Goal: Task Accomplishment & Management: Manage account settings

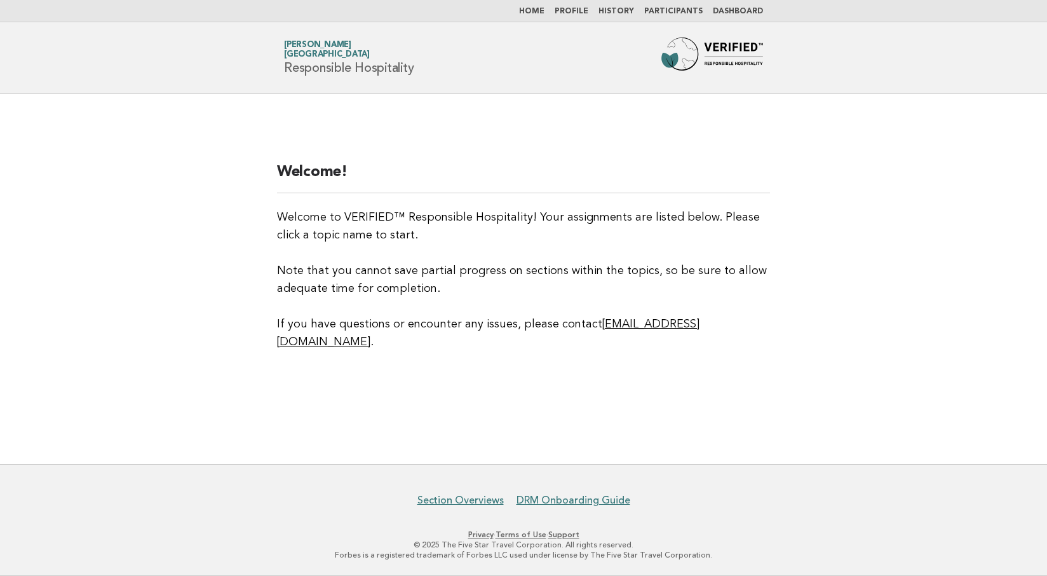
click at [672, 9] on link "Participants" at bounding box center [673, 12] width 58 height 8
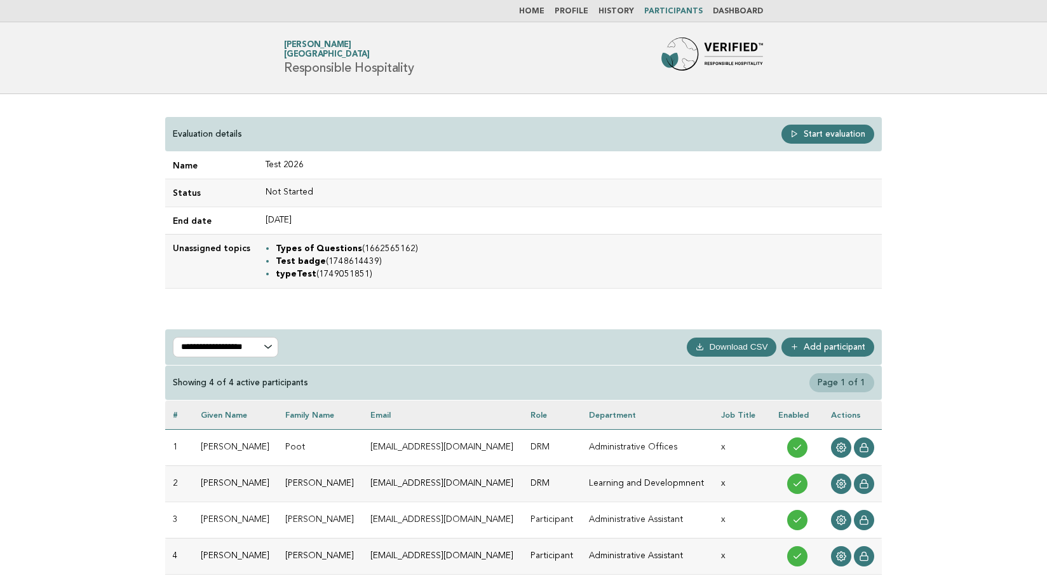
drag, startPoint x: 272, startPoint y: 245, endPoint x: 366, endPoint y: 283, distance: 101.5
click at [366, 283] on td "Types of Questions (1662565162) Test badge (1748614439) typeTest (1749051851)" at bounding box center [570, 261] width 624 height 54
drag, startPoint x: 173, startPoint y: 246, endPoint x: 381, endPoint y: 283, distance: 210.4
click at [381, 283] on tr "Unassigned topics Types of Questions (1662565162) Test badge (1748614439) typeT…" at bounding box center [523, 261] width 717 height 54
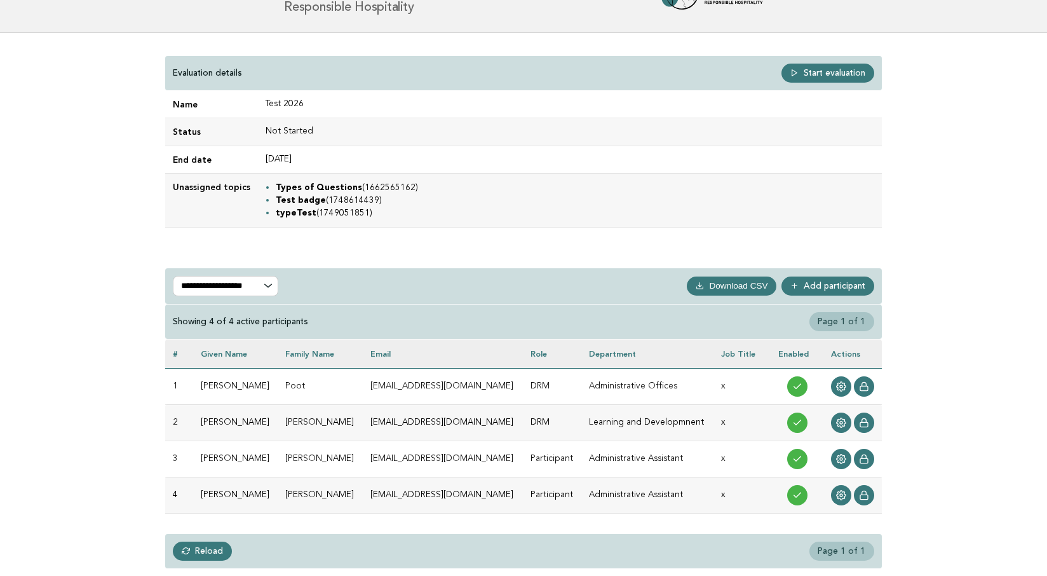
scroll to position [60, 0]
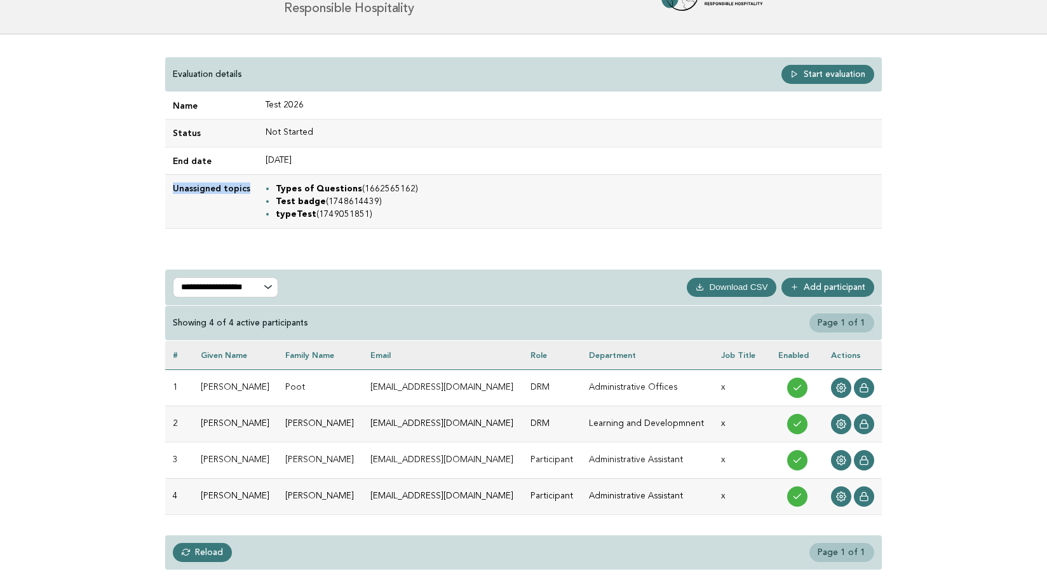
drag, startPoint x: 174, startPoint y: 187, endPoint x: 380, endPoint y: 182, distance: 205.9
click at [381, 182] on tr "Unassigned topics Types of Questions (1662565162) Test badge (1748614439) typeT…" at bounding box center [523, 201] width 717 height 54
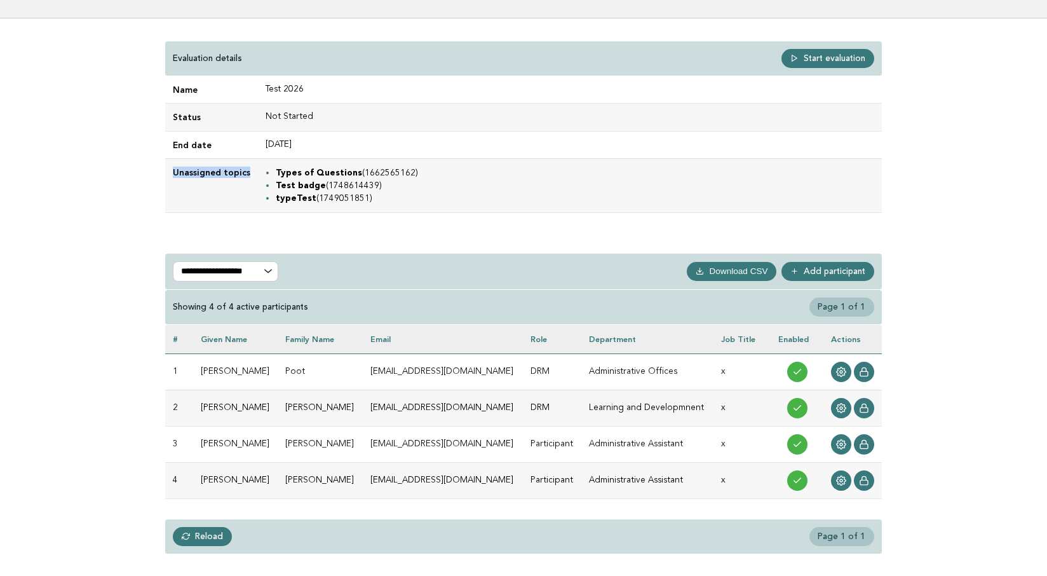
scroll to position [78, 0]
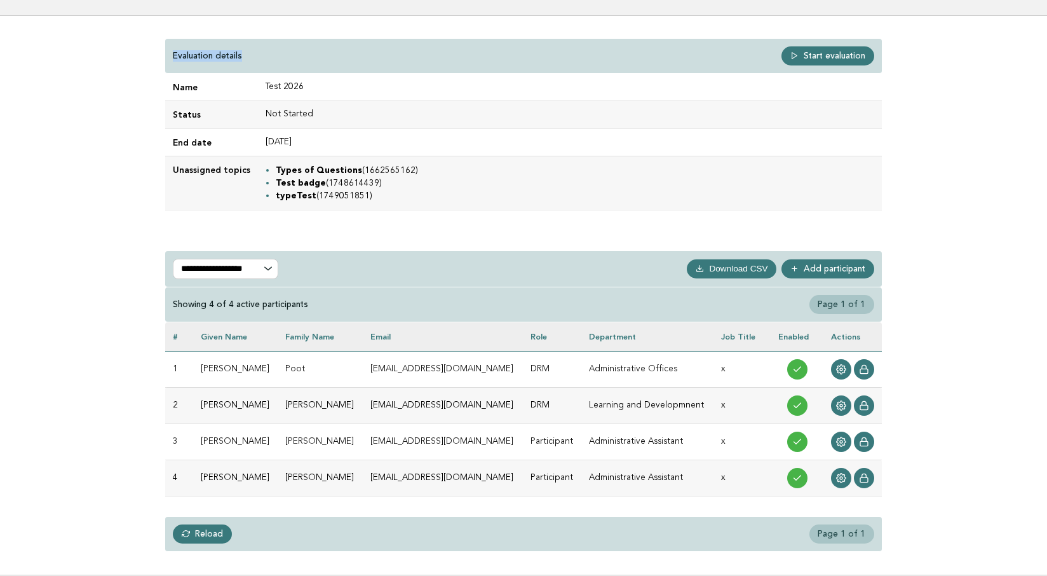
drag, startPoint x: 172, startPoint y: 53, endPoint x: 257, endPoint y: 52, distance: 85.1
click at [257, 52] on div "Evaluation details Start evaluation" at bounding box center [523, 56] width 717 height 35
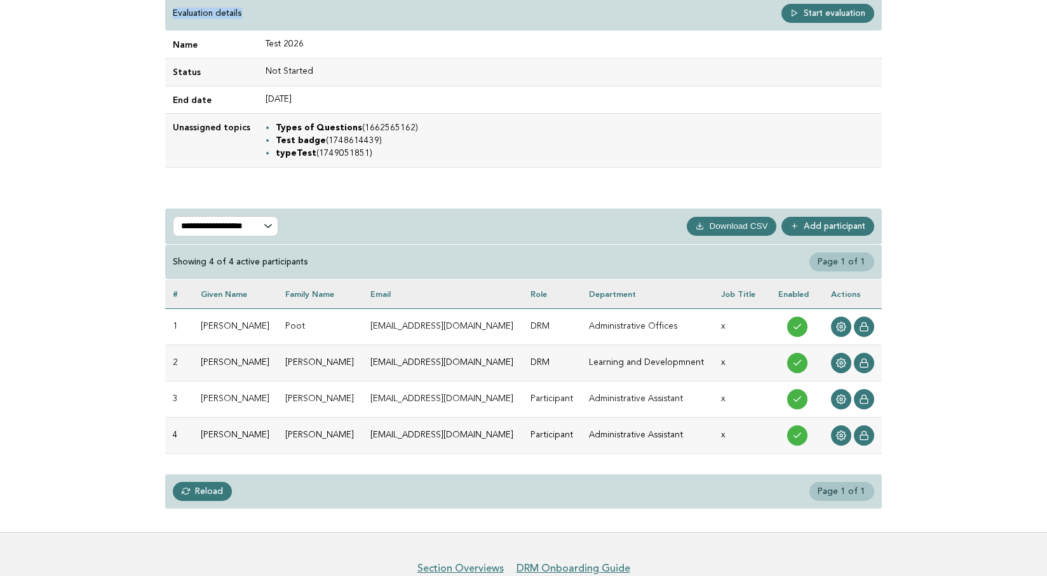
scroll to position [121, 0]
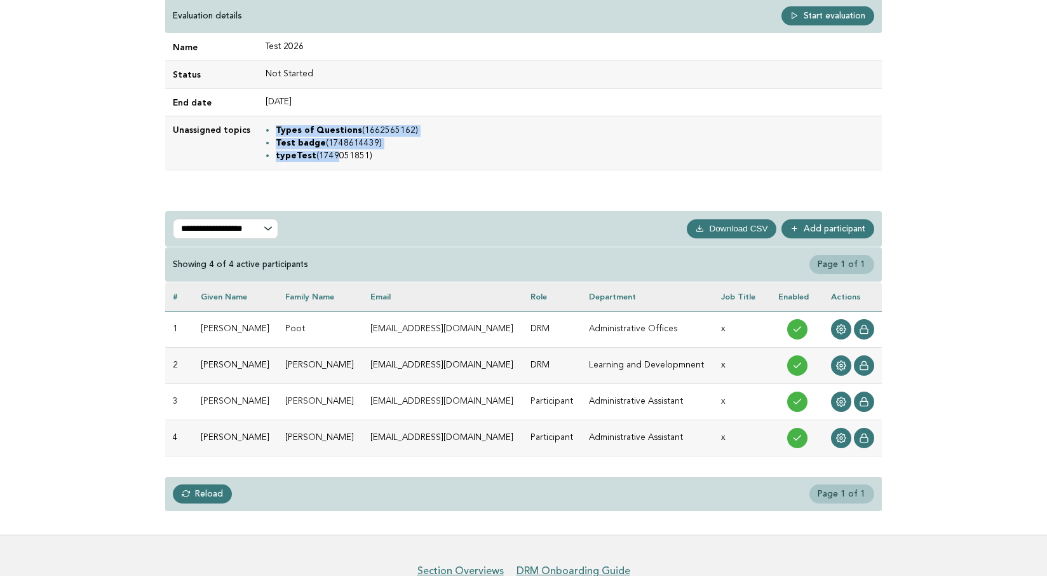
drag, startPoint x: 273, startPoint y: 123, endPoint x: 325, endPoint y: 156, distance: 60.8
click at [325, 156] on td "Types of Questions (1662565162) Test badge (1748614439) typeTest (1749051851)" at bounding box center [570, 143] width 624 height 54
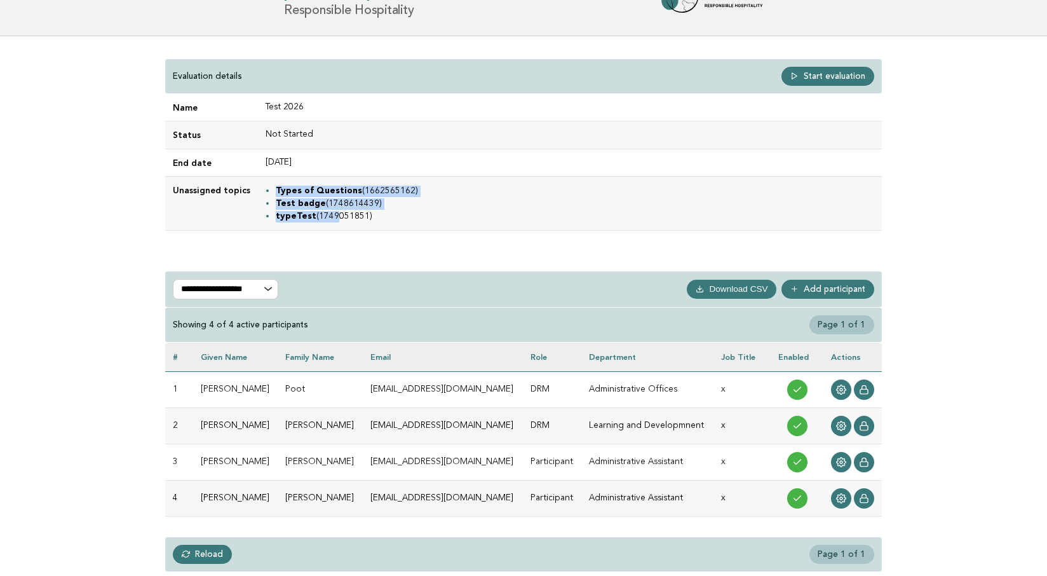
scroll to position [55, 0]
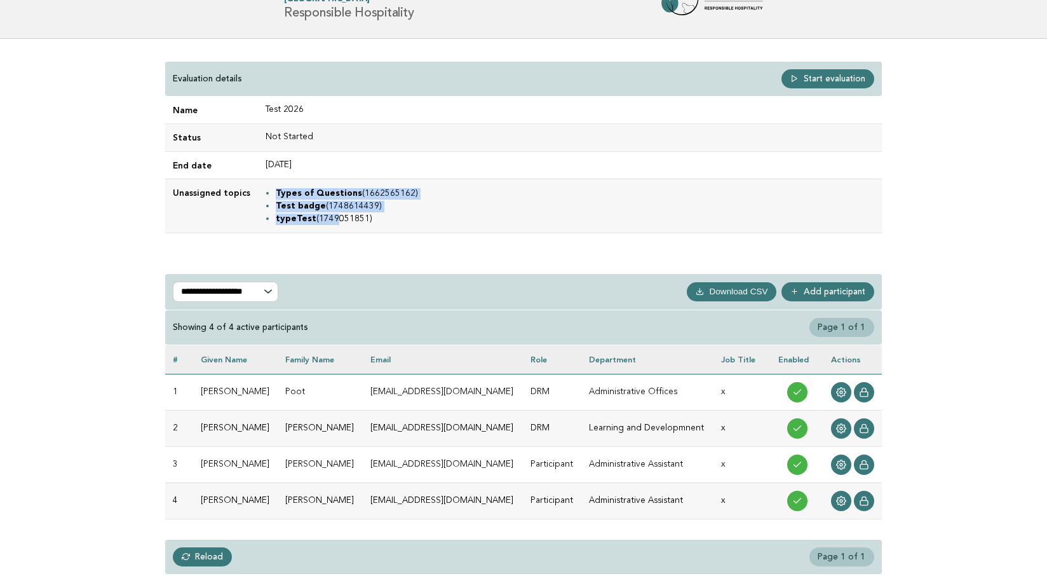
drag, startPoint x: 174, startPoint y: 76, endPoint x: 543, endPoint y: 217, distance: 395.0
click at [543, 217] on div "**********" at bounding box center [523, 318] width 737 height 559
click at [381, 232] on td "Types of Questions (1662565162) Test badge (1748614439) typeTest (1749051851)" at bounding box center [570, 205] width 624 height 54
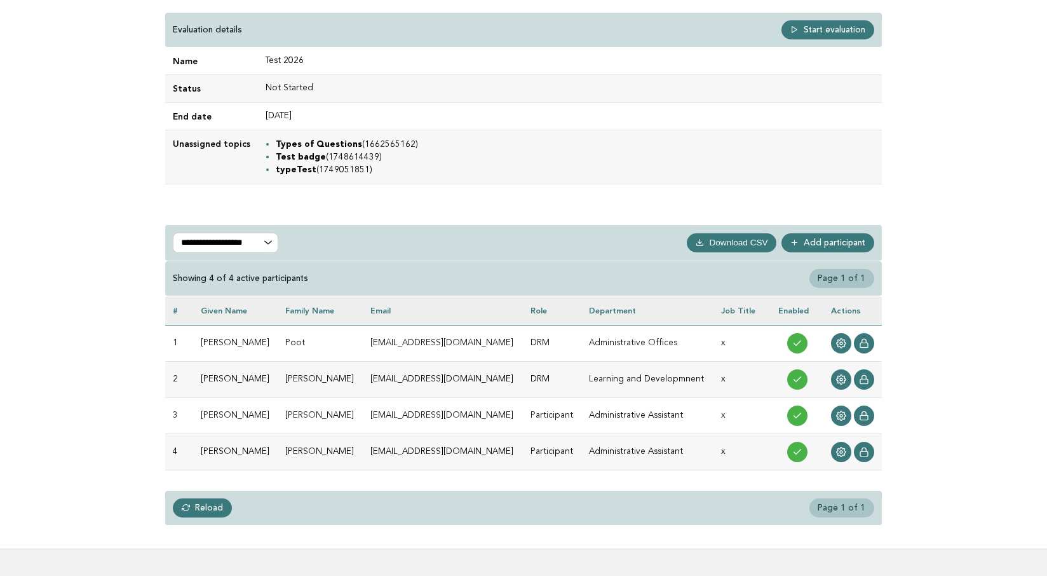
scroll to position [100, 0]
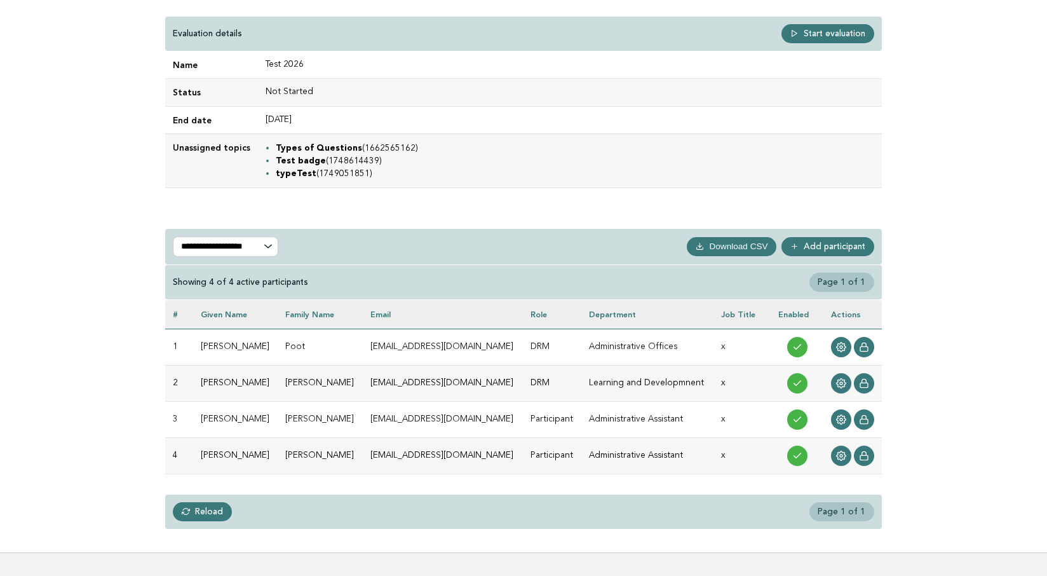
drag, startPoint x: 159, startPoint y: 219, endPoint x: 836, endPoint y: 496, distance: 731.8
click at [836, 496] on div "**********" at bounding box center [523, 273] width 737 height 559
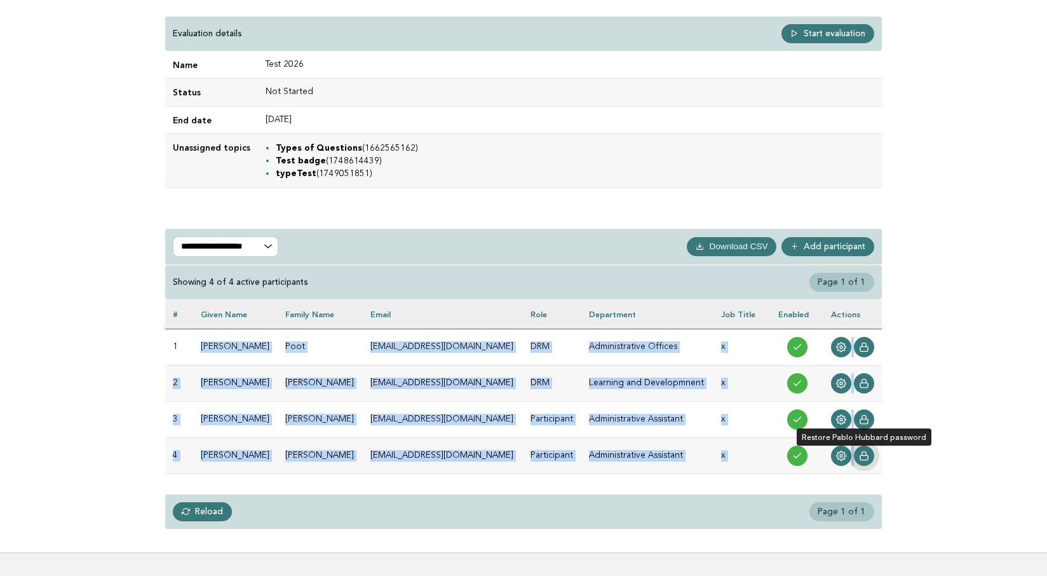
drag, startPoint x: 229, startPoint y: 350, endPoint x: 864, endPoint y: 459, distance: 644.0
click at [864, 459] on tbody "1 Andrey Poot andrey_poot_10@yopmail.com DRM Administrative Offices x 2 Daniel …" at bounding box center [523, 401] width 717 height 145
click at [837, 348] on icon at bounding box center [841, 347] width 10 height 10
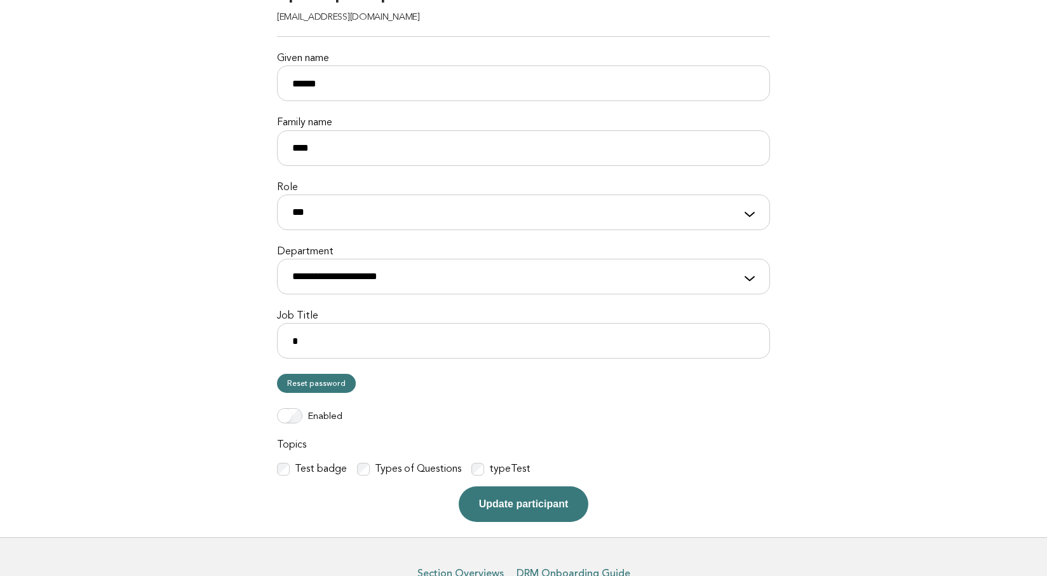
scroll to position [197, 0]
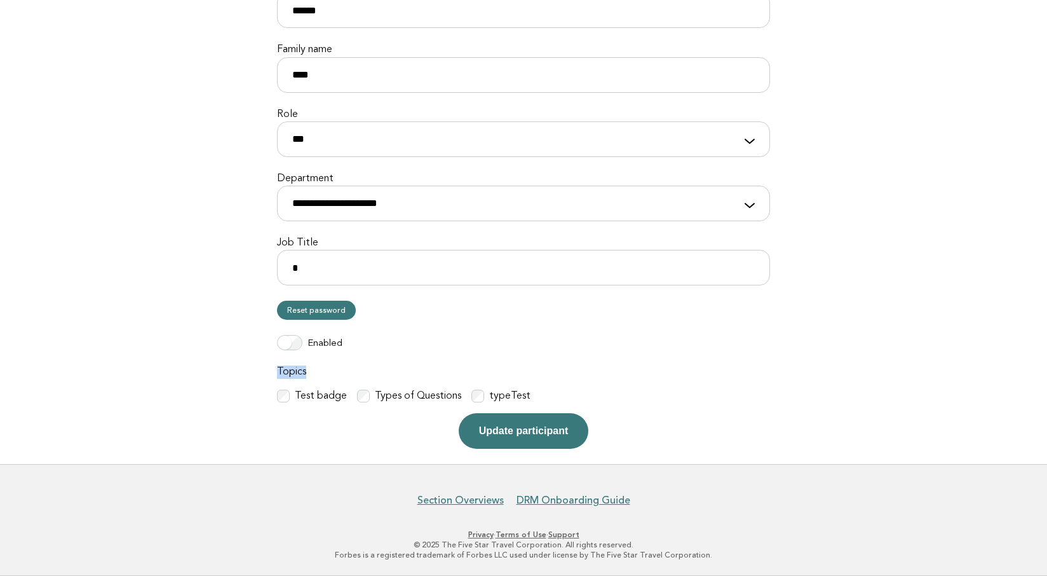
drag, startPoint x: 277, startPoint y: 369, endPoint x: 325, endPoint y: 373, distance: 48.4
click at [325, 373] on label "Topics" at bounding box center [523, 371] width 493 height 13
click at [38, 51] on main "**********" at bounding box center [523, 180] width 1047 height 567
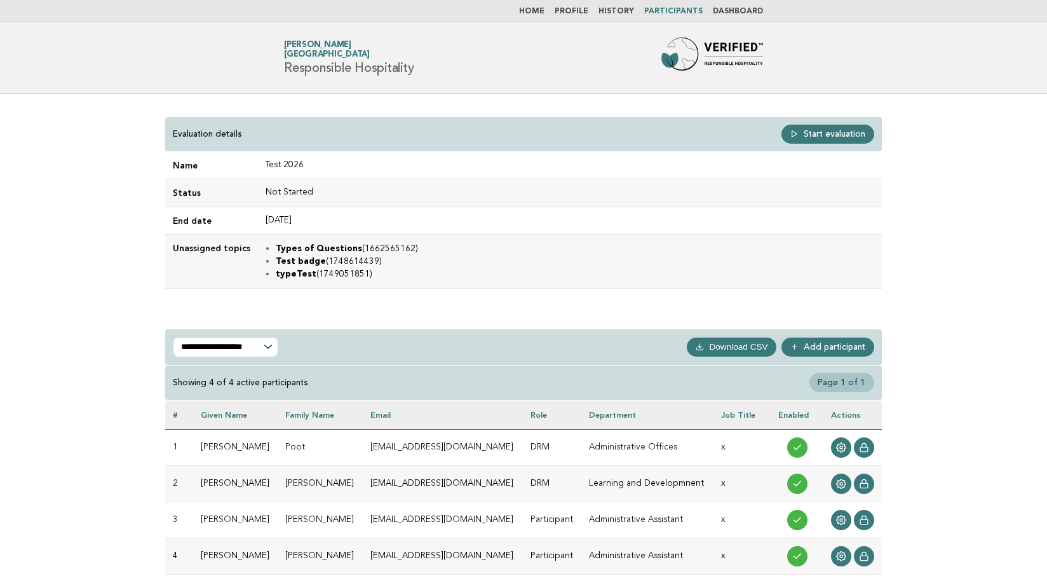
drag, startPoint x: 272, startPoint y: 245, endPoint x: 371, endPoint y: 281, distance: 105.3
click at [371, 281] on td "Types of Questions (1662565162) Test badge (1748614439) typeTest (1749051851)" at bounding box center [570, 261] width 624 height 54
click at [363, 277] on li "typeTest (1749051851)" at bounding box center [575, 274] width 599 height 13
click at [384, 245] on li "Types of Questions (1662565162)" at bounding box center [575, 248] width 599 height 13
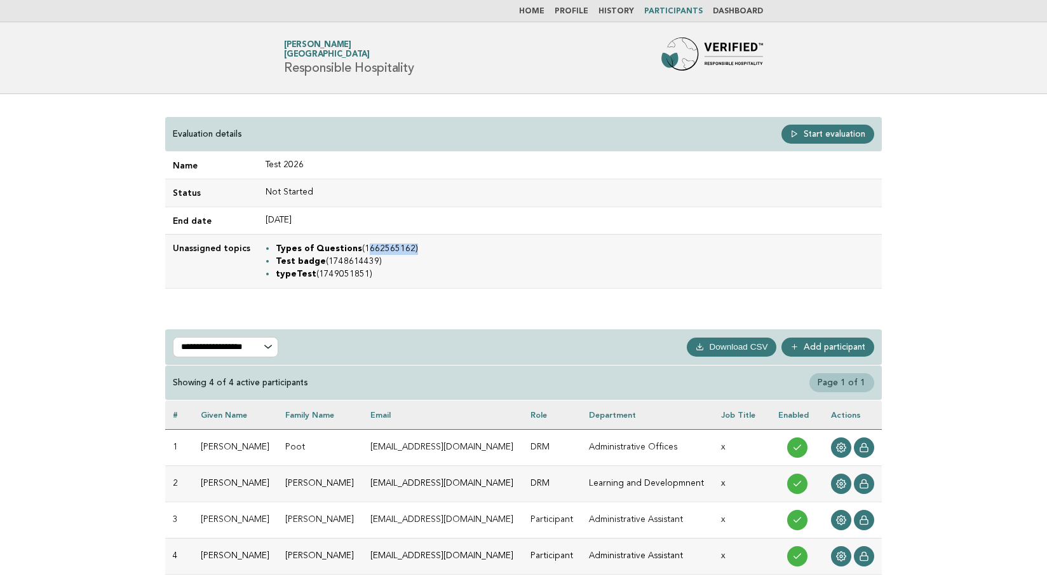
click at [344, 256] on li "Test badge (1748614439)" at bounding box center [575, 261] width 599 height 13
click at [332, 272] on li "typeTest (1749051851)" at bounding box center [575, 274] width 599 height 13
click at [421, 255] on li "Test badge (1748614439)" at bounding box center [575, 261] width 599 height 13
click at [210, 161] on td "Name" at bounding box center [211, 165] width 93 height 27
click at [569, 185] on td "Not Started" at bounding box center [570, 192] width 624 height 27
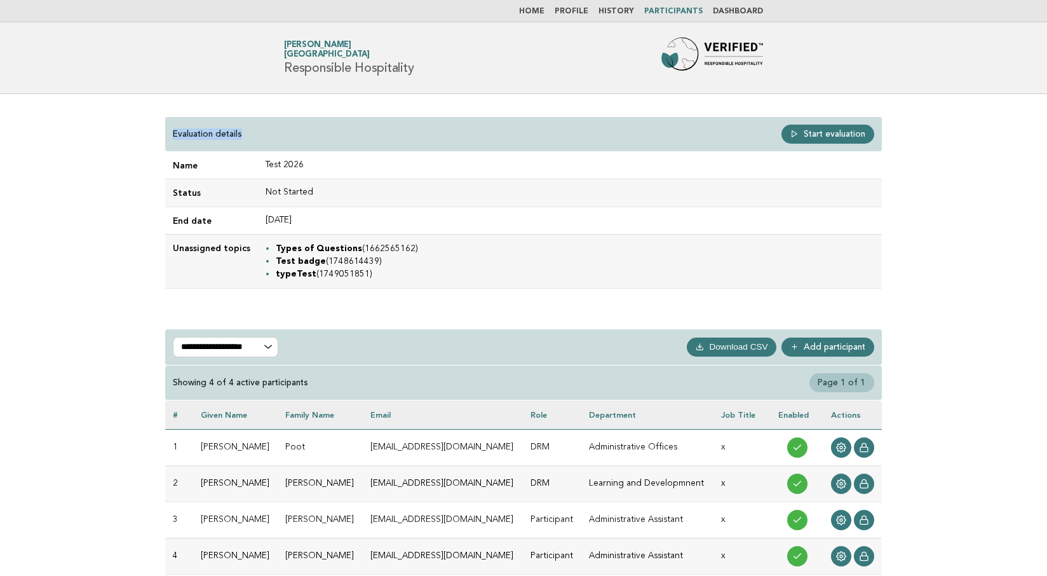
drag, startPoint x: 175, startPoint y: 132, endPoint x: 250, endPoint y: 132, distance: 74.3
click at [250, 132] on div "Evaluation details Start evaluation" at bounding box center [523, 134] width 717 height 35
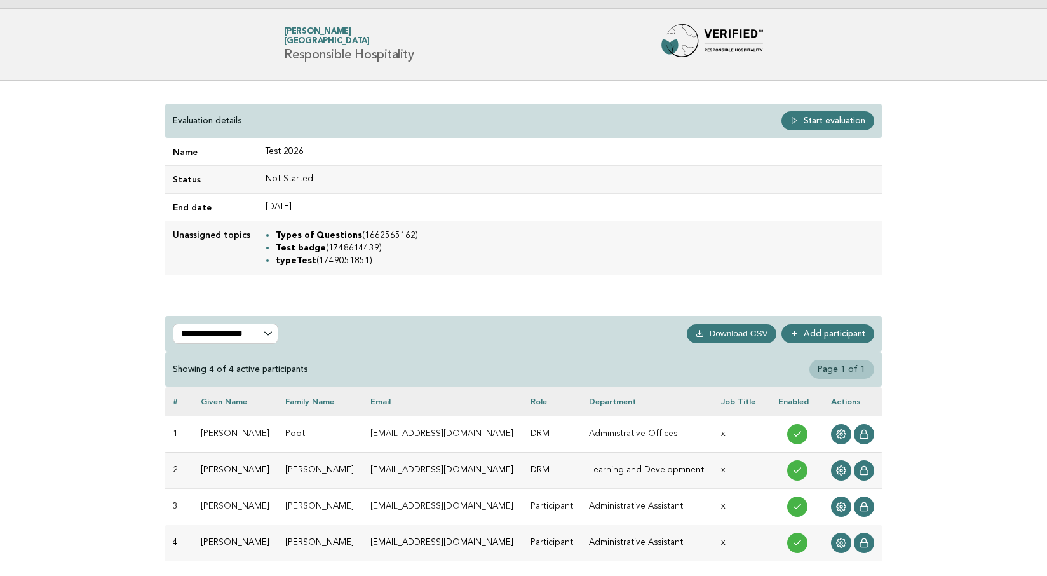
scroll to position [12, 0]
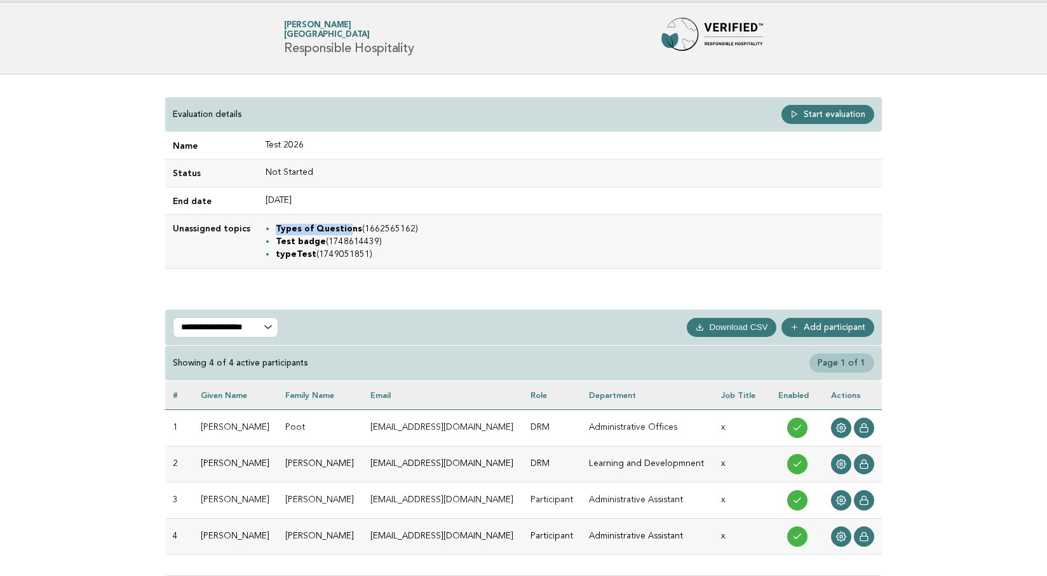
drag, startPoint x: 272, startPoint y: 233, endPoint x: 341, endPoint y: 232, distance: 68.6
click at [341, 232] on strong "Types of Questions" at bounding box center [319, 229] width 86 height 8
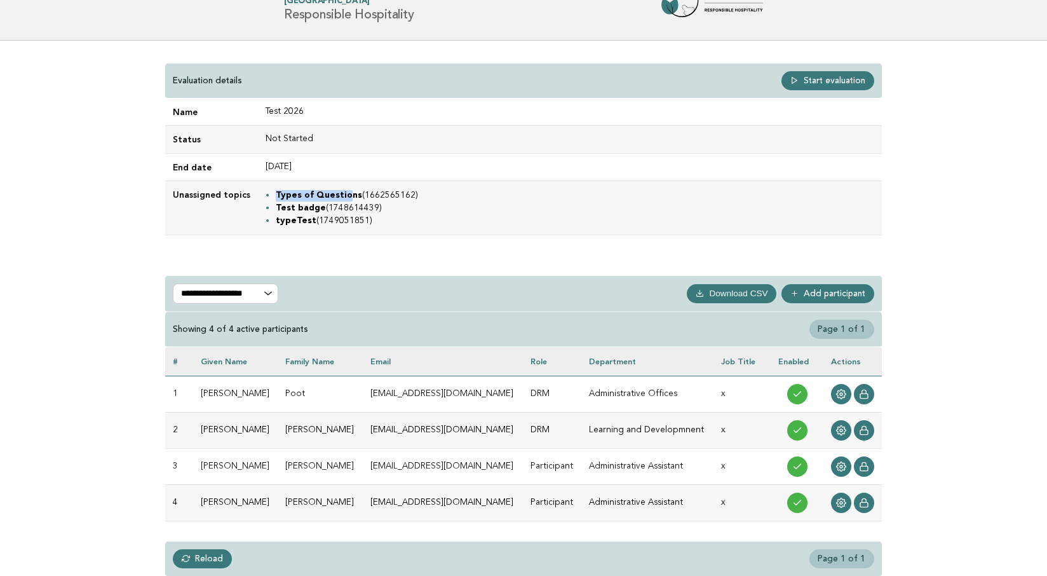
scroll to position [55, 0]
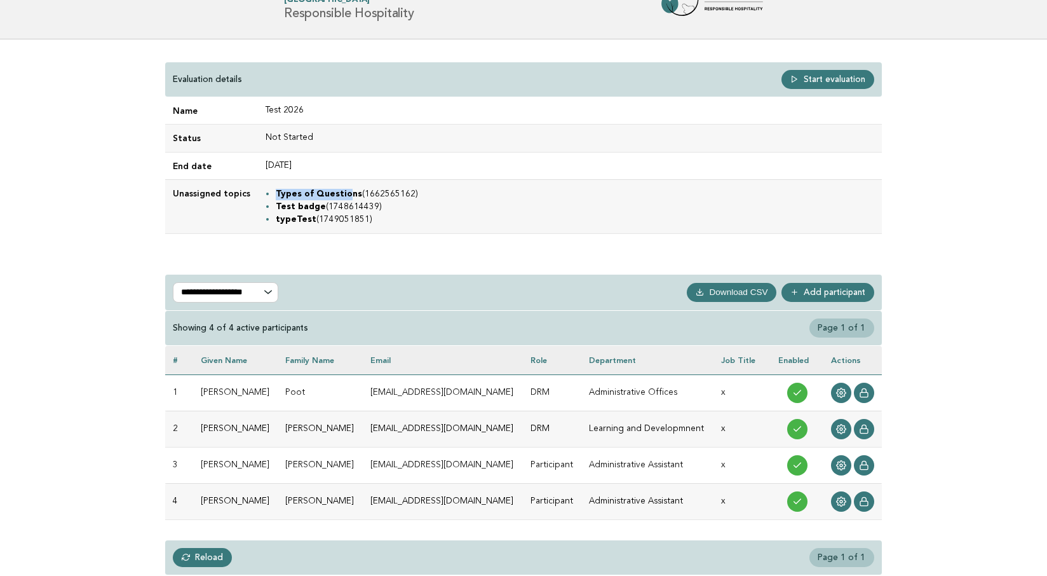
drag, startPoint x: 273, startPoint y: 206, endPoint x: 390, endPoint y: 218, distance: 116.9
click at [390, 218] on ul "Types of Questions (1662565162) Test badge (1748614439) typeTest (1749051851)" at bounding box center [570, 206] width 609 height 38
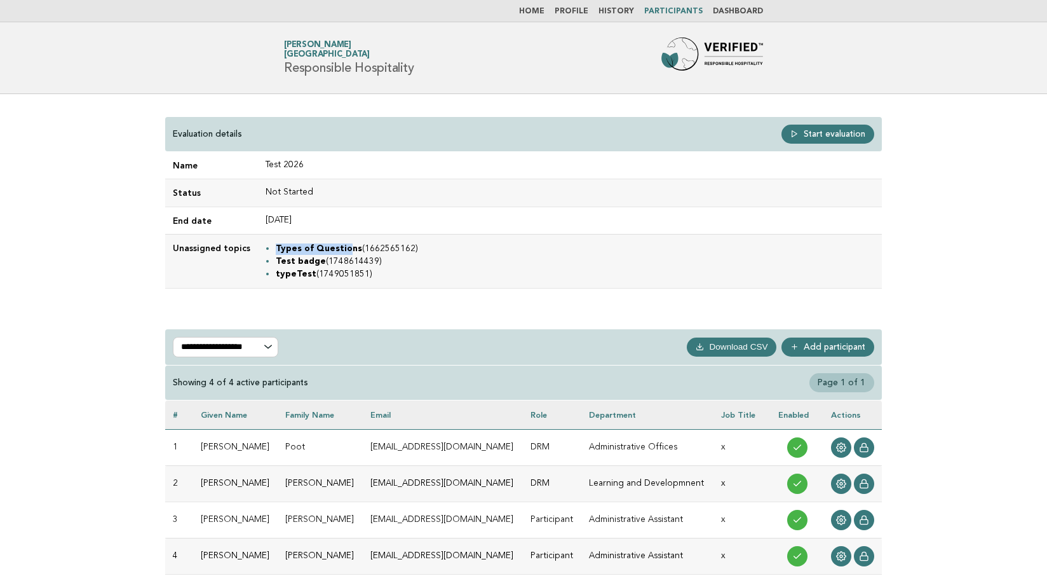
click at [625, 9] on link "History" at bounding box center [617, 12] width 36 height 8
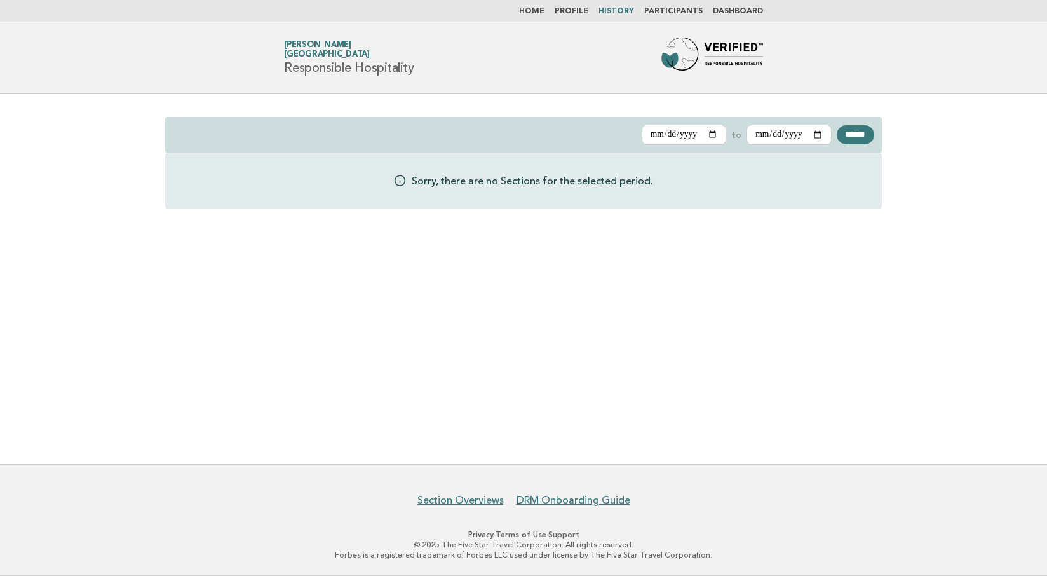
click at [670, 10] on link "Participants" at bounding box center [673, 12] width 58 height 8
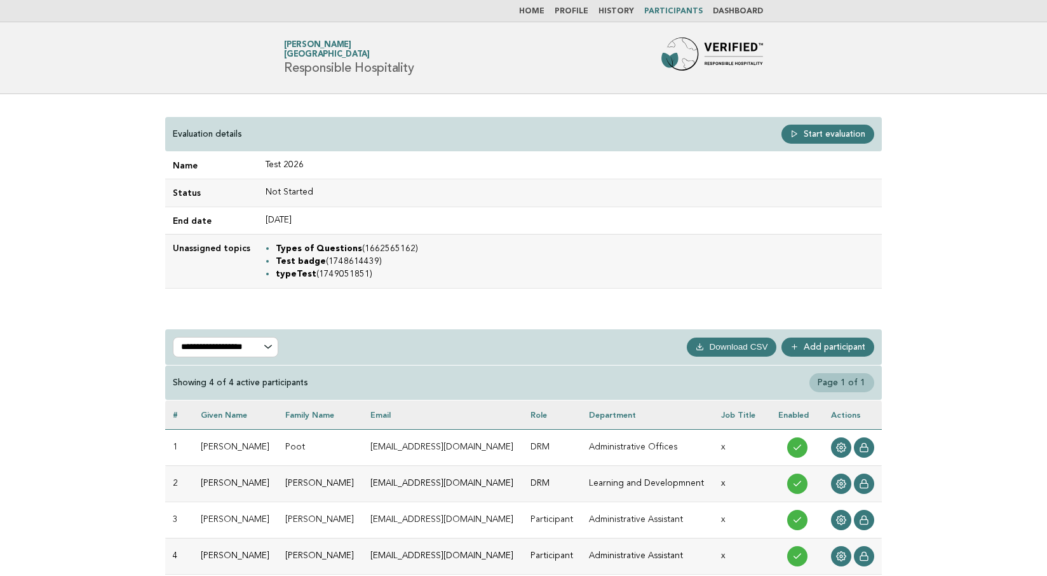
click at [733, 10] on link "Dashboard" at bounding box center [738, 12] width 50 height 8
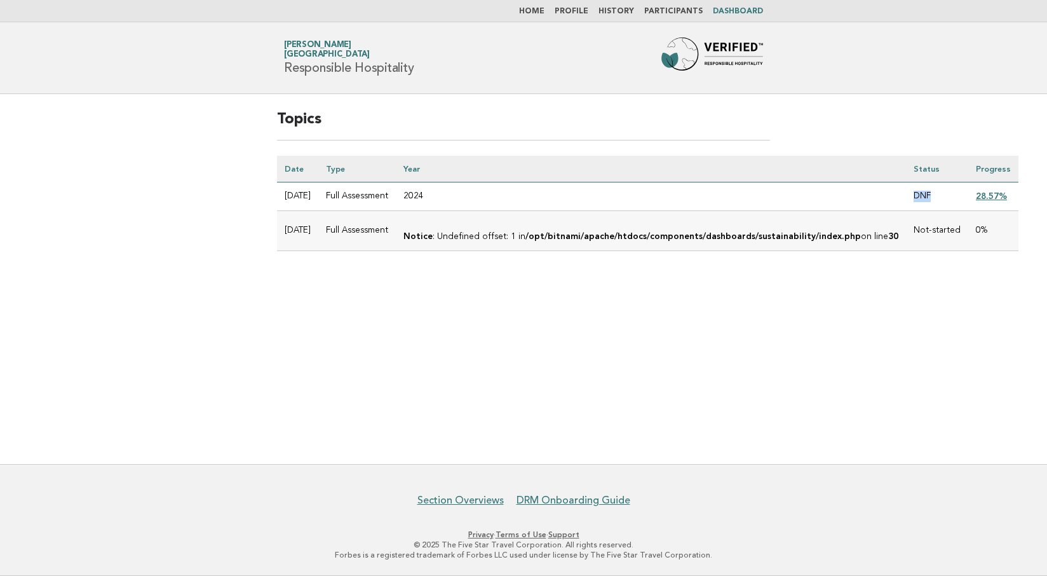
drag, startPoint x: 911, startPoint y: 193, endPoint x: 937, endPoint y: 194, distance: 25.4
click at [937, 194] on td "DNF" at bounding box center [937, 196] width 62 height 29
click at [665, 8] on link "Participants" at bounding box center [673, 12] width 58 height 8
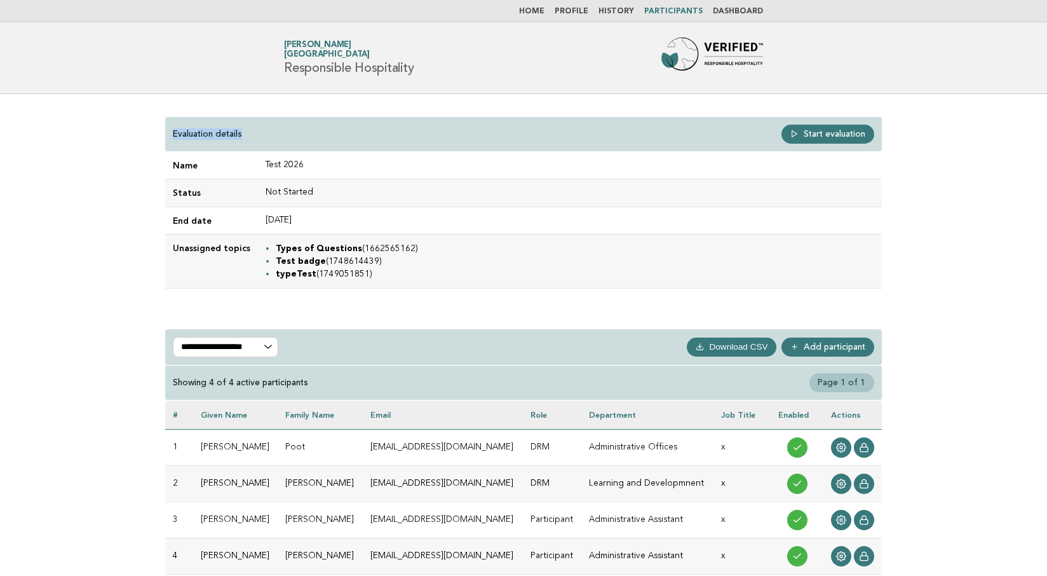
drag, startPoint x: 172, startPoint y: 131, endPoint x: 257, endPoint y: 132, distance: 85.2
click at [258, 132] on div "Evaluation details Start evaluation" at bounding box center [523, 134] width 717 height 35
click at [180, 135] on p "Evaluation details" at bounding box center [207, 133] width 69 height 11
click at [171, 133] on div "Evaluation details Start evaluation" at bounding box center [523, 134] width 717 height 35
drag, startPoint x: 189, startPoint y: 132, endPoint x: 252, endPoint y: 133, distance: 62.9
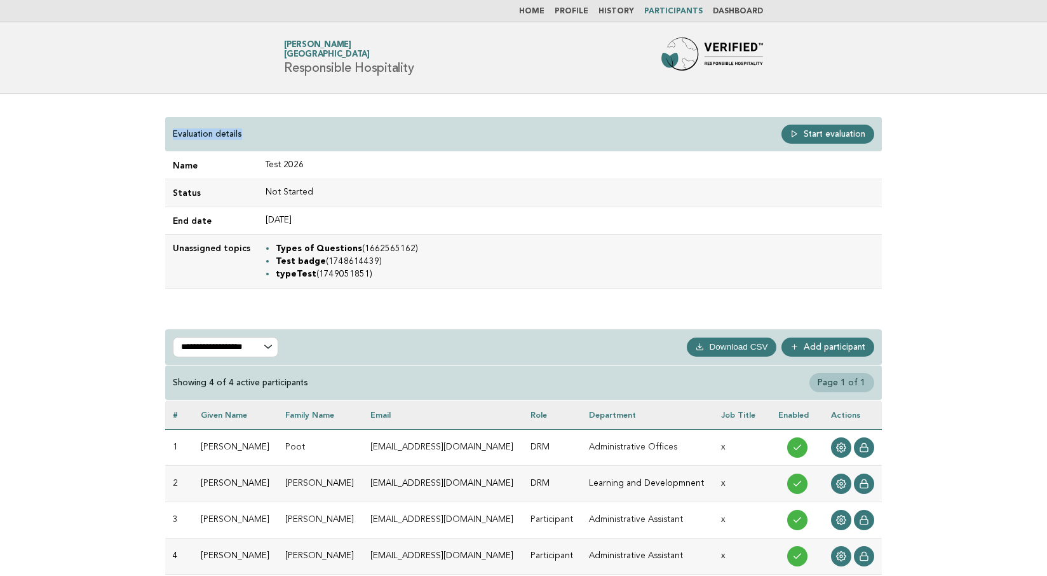
click at [252, 133] on div "Evaluation details Start evaluation" at bounding box center [523, 134] width 717 height 35
click at [541, 10] on link "Home" at bounding box center [531, 12] width 25 height 8
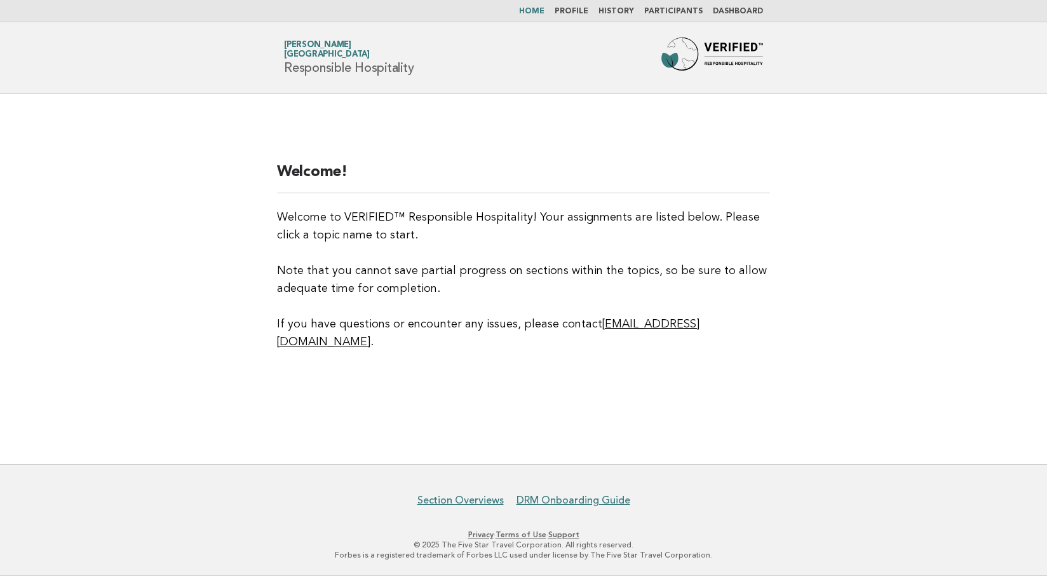
click at [678, 8] on link "Participants" at bounding box center [673, 12] width 58 height 8
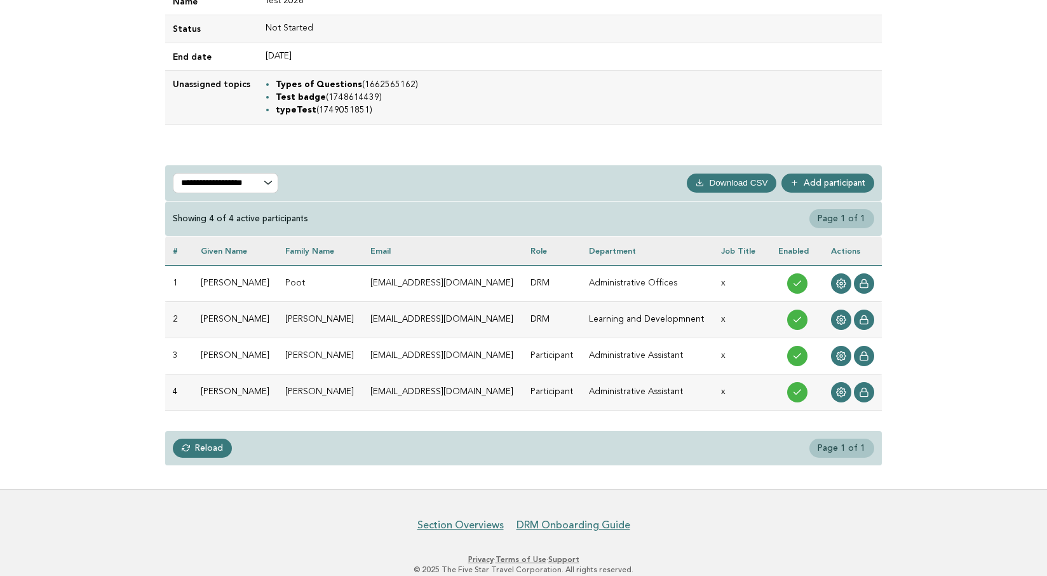
scroll to position [165, 0]
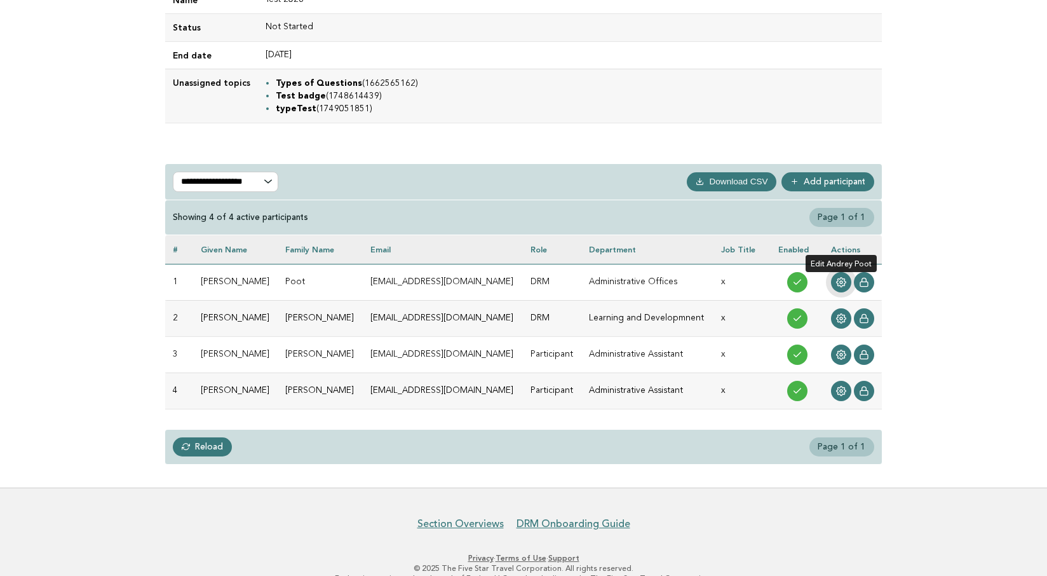
click at [841, 281] on circle at bounding box center [841, 282] width 3 height 3
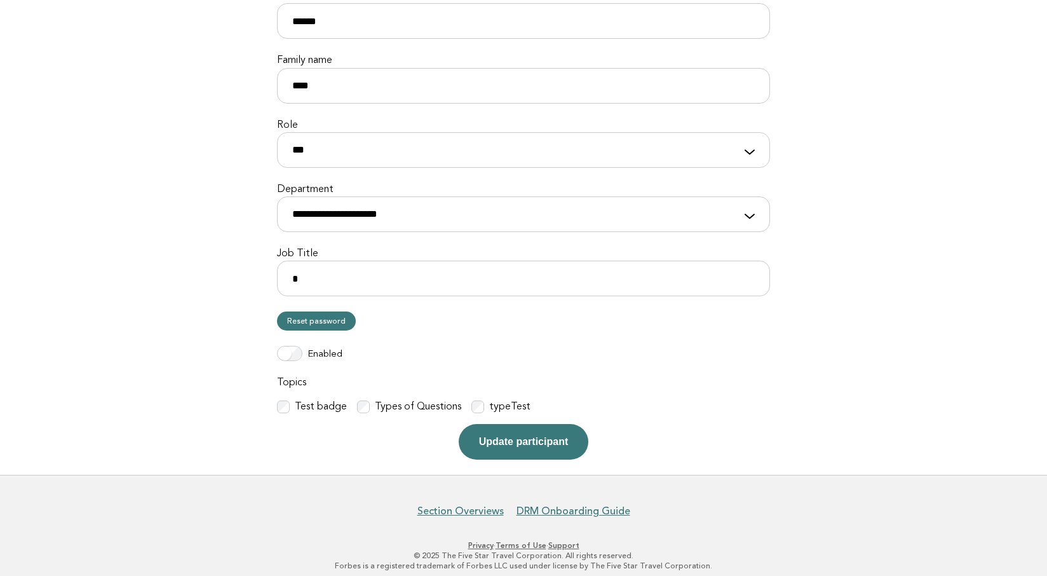
scroll to position [197, 0]
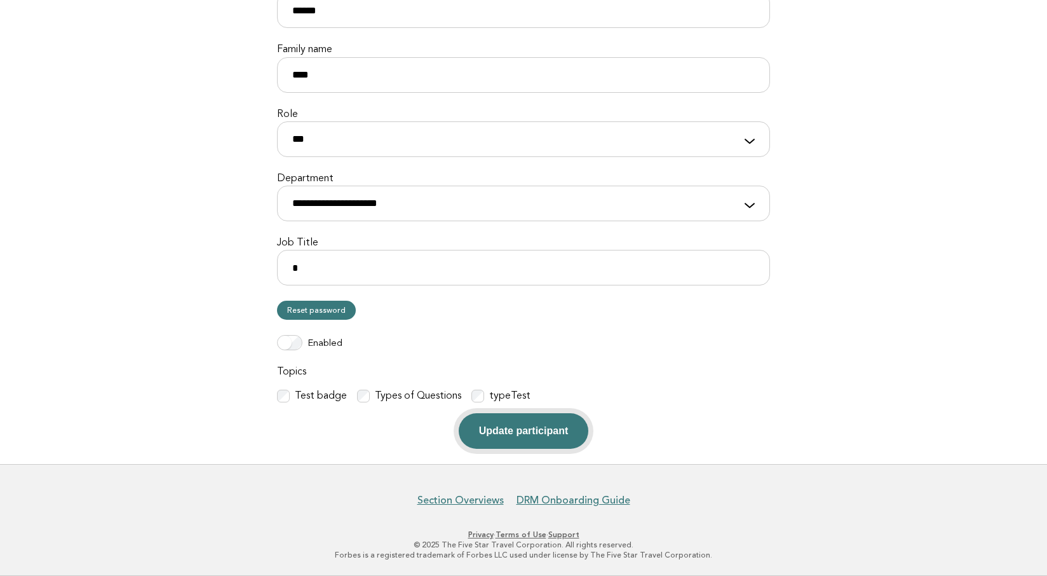
click at [532, 430] on button "Update participant" at bounding box center [524, 431] width 130 height 36
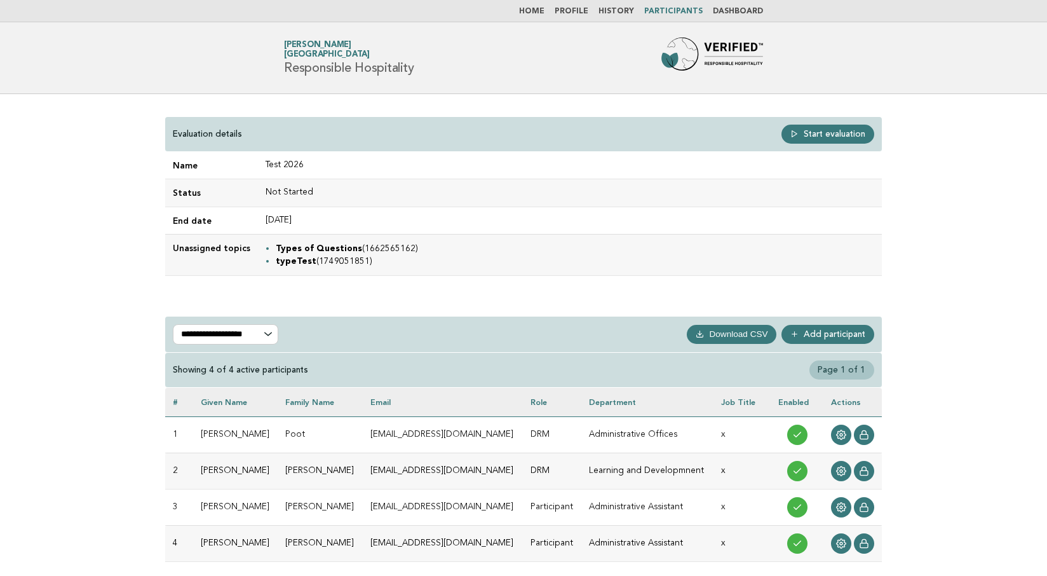
click at [545, 10] on link "Home" at bounding box center [531, 12] width 25 height 8
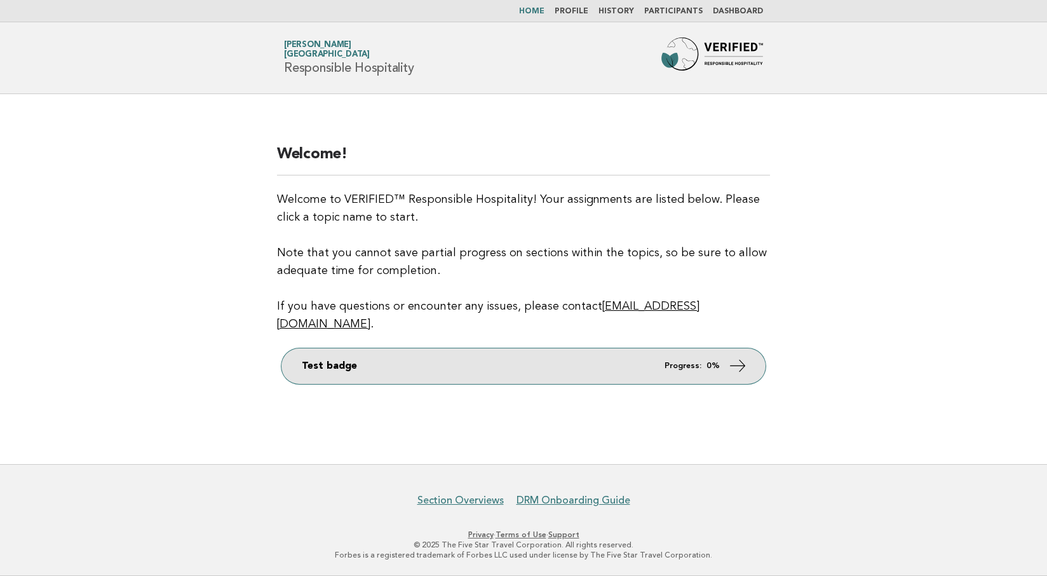
click at [470, 359] on link "Test badge Progress: 0%" at bounding box center [523, 366] width 484 height 36
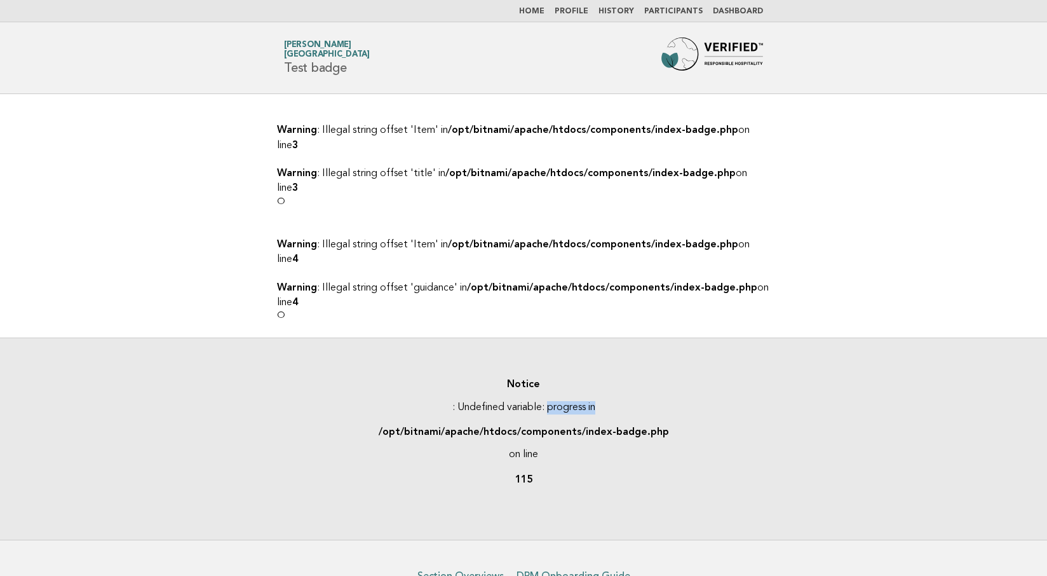
drag, startPoint x: 596, startPoint y: 387, endPoint x: 609, endPoint y: 387, distance: 13.3
click at [609, 387] on div "Notice : Undefined variable: progress in /opt/bitnami/apache/htdocs/components/…" at bounding box center [523, 438] width 1047 height 202
click at [676, 8] on link "Participants" at bounding box center [673, 12] width 58 height 8
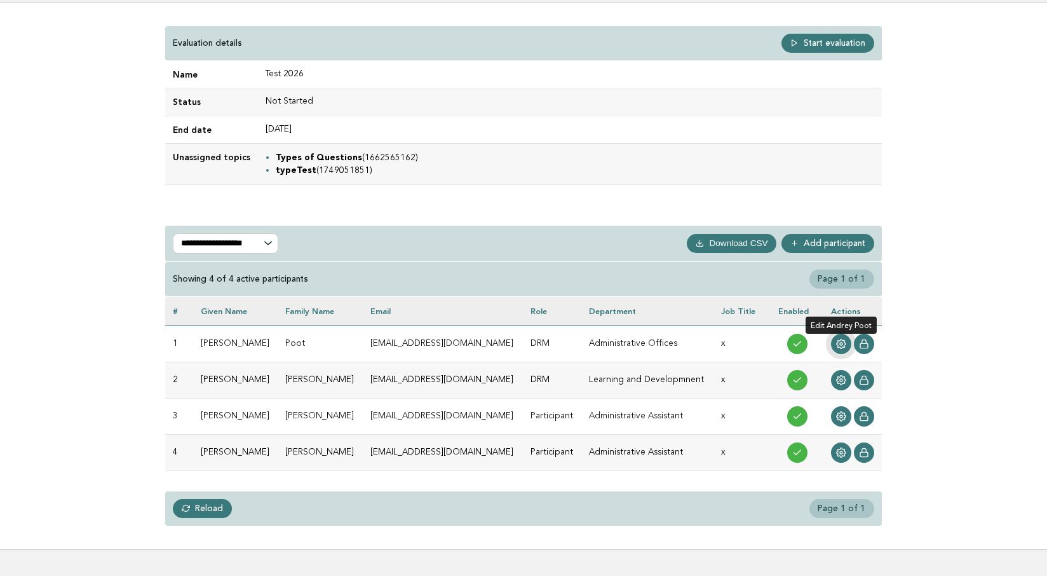
scroll to position [93, 0]
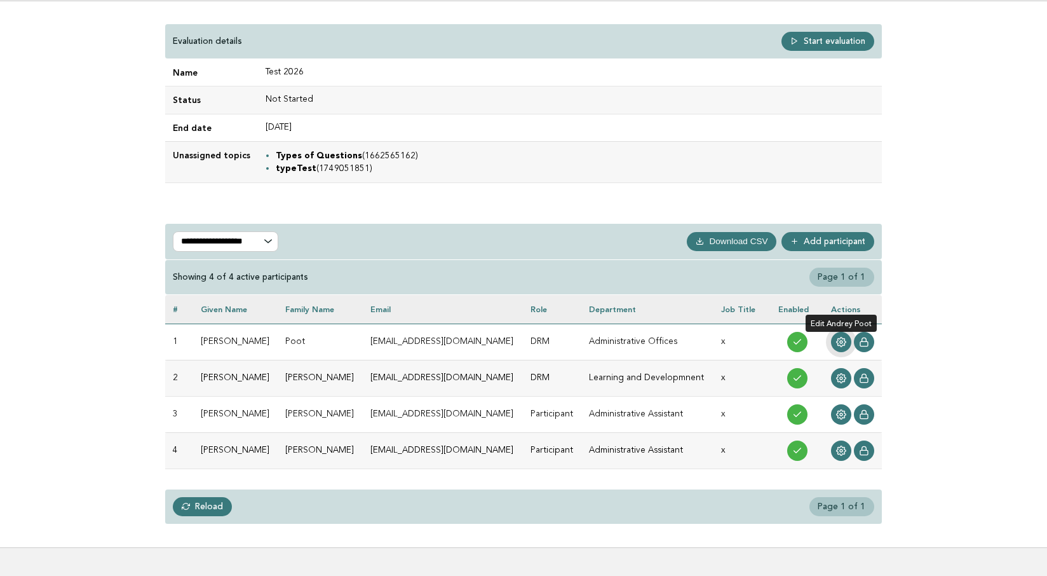
click at [843, 344] on icon at bounding box center [841, 342] width 10 height 10
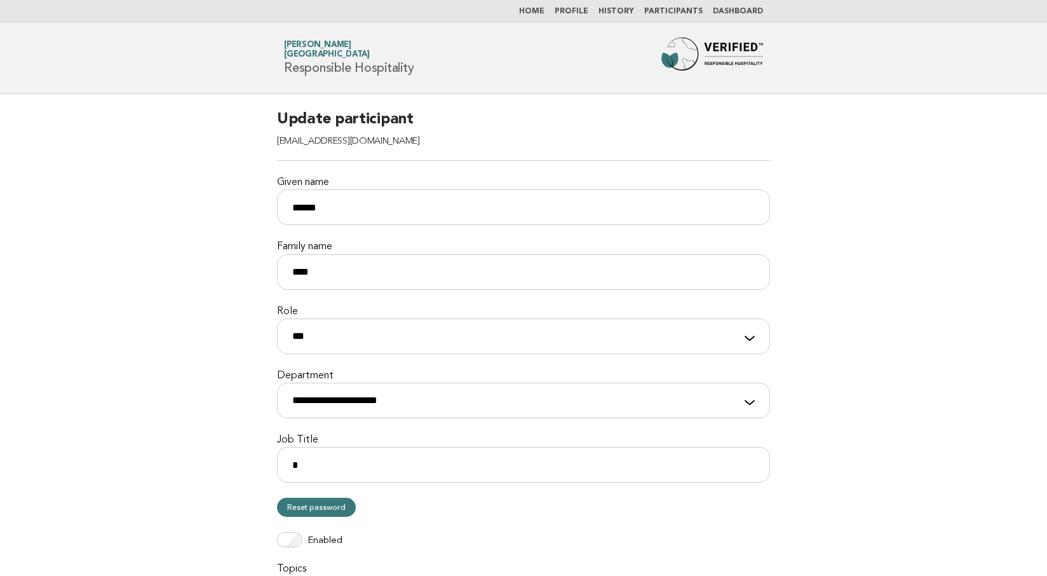
scroll to position [197, 0]
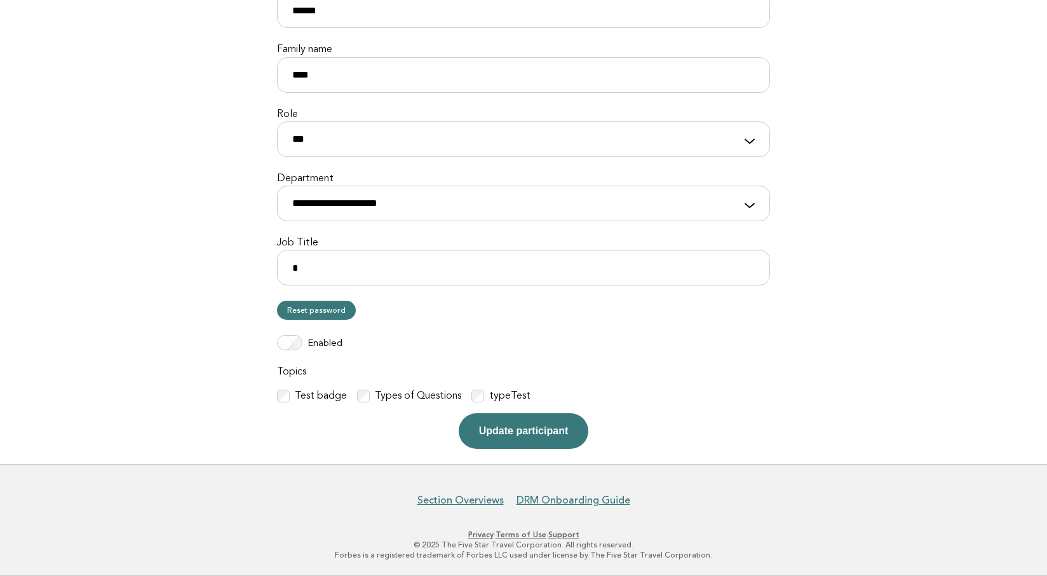
click at [532, 432] on button "Update participant" at bounding box center [524, 431] width 130 height 36
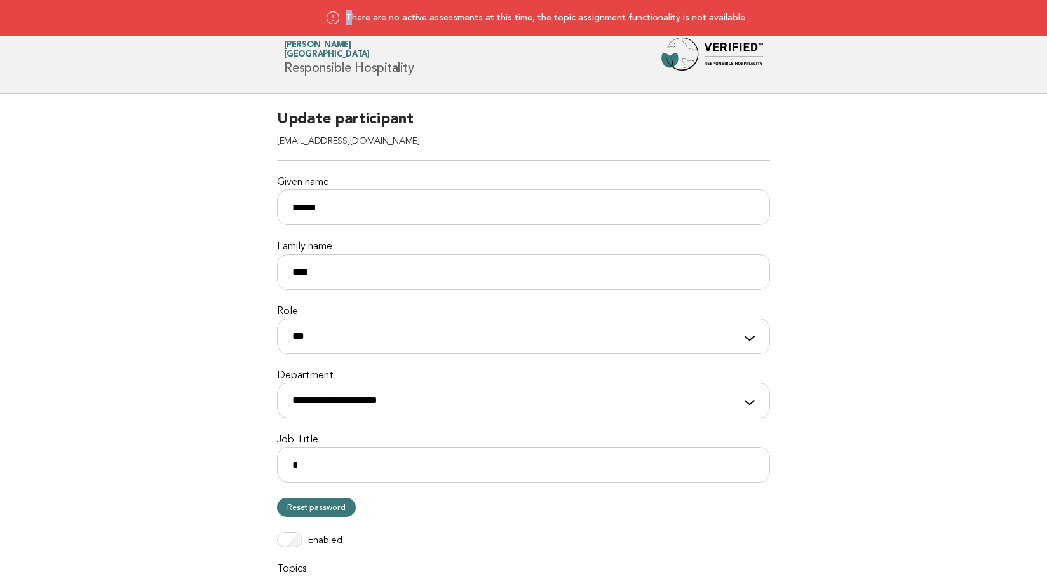
drag, startPoint x: 362, startPoint y: 18, endPoint x: 754, endPoint y: 24, distance: 392.1
click at [754, 24] on div "There are no active assessments at this time, the topic assignment functionalit…" at bounding box center [523, 18] width 1047 height 36
click at [383, 27] on div "There are no active assessments at this time, the topic assignment functionalit…" at bounding box center [523, 18] width 1047 height 36
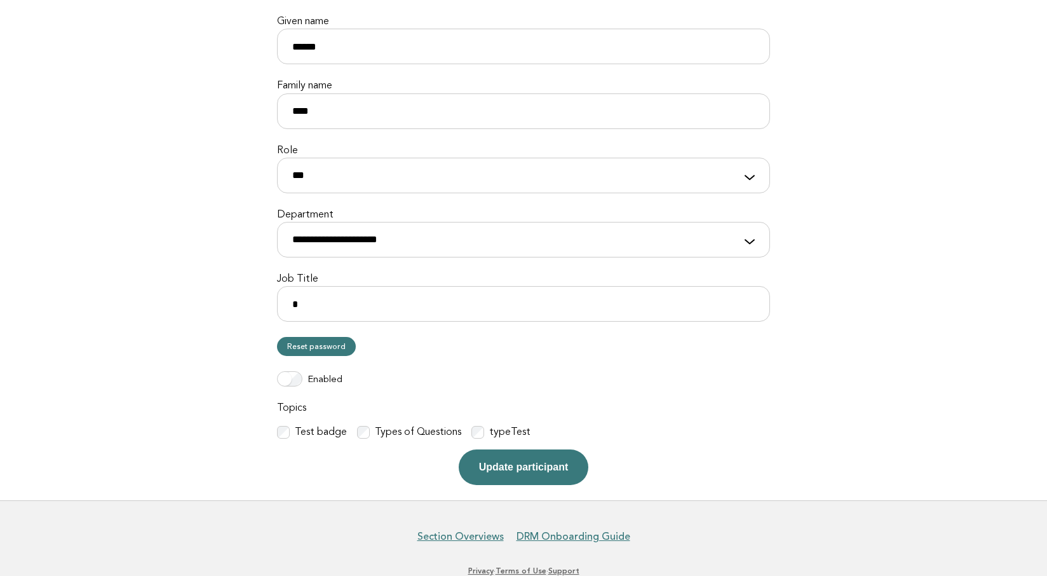
scroll to position [197, 0]
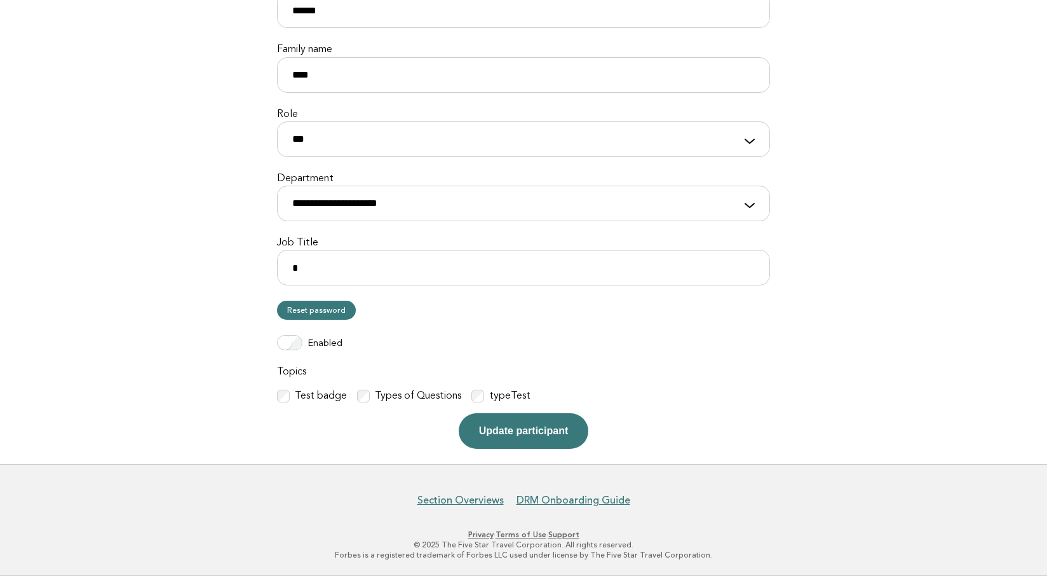
click at [512, 430] on button "Update participant" at bounding box center [524, 431] width 130 height 36
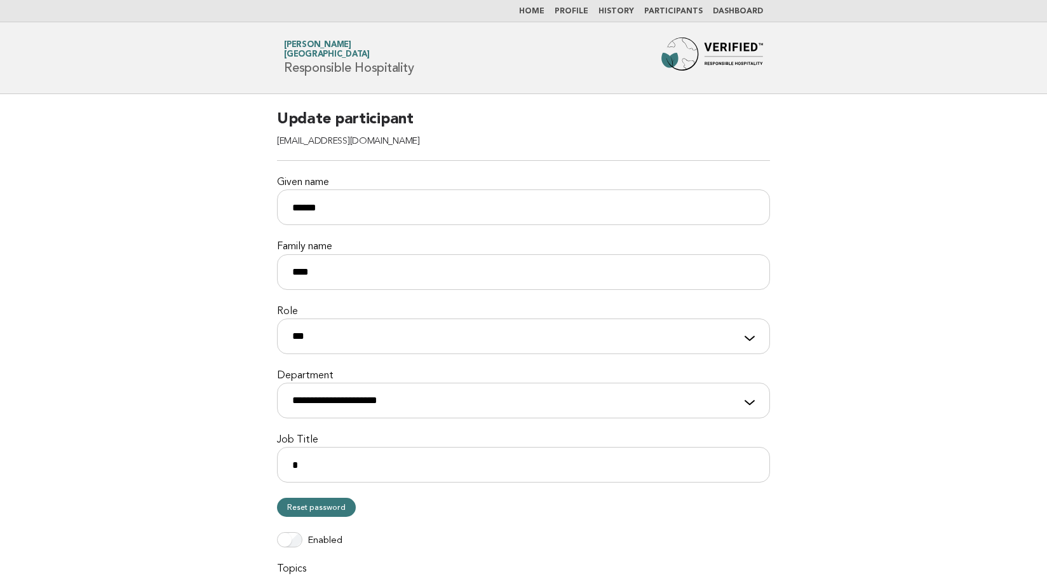
click at [544, 9] on link "Home" at bounding box center [531, 12] width 25 height 8
